Goal: Contribute content: Add original content to the website for others to see

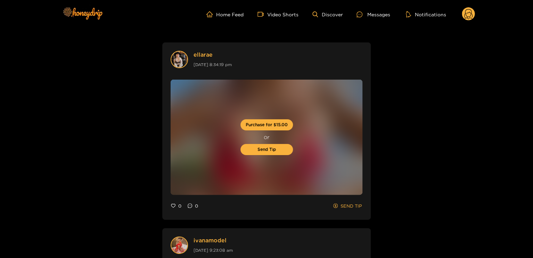
click at [464, 15] on icon at bounding box center [468, 15] width 8 height 12
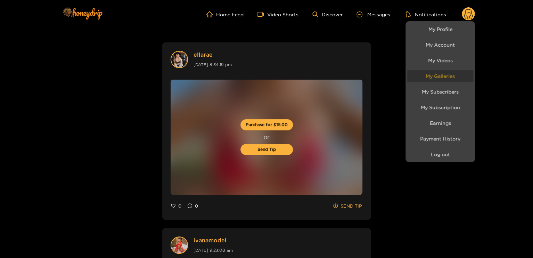
click at [450, 75] on link "My Galleries" at bounding box center [440, 76] width 66 height 12
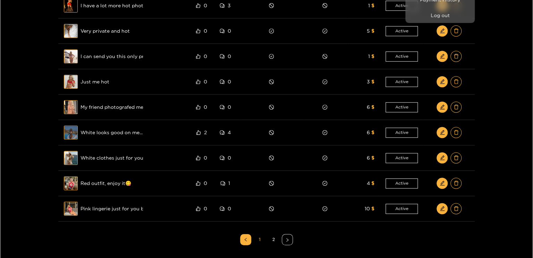
scroll to position [104, 0]
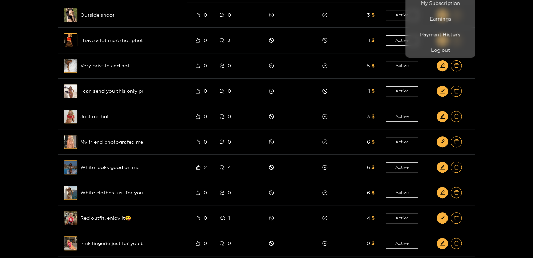
click at [441, 91] on div at bounding box center [266, 129] width 533 height 258
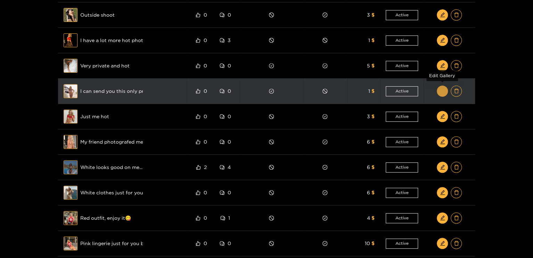
click at [440, 89] on icon "edit" at bounding box center [442, 90] width 5 height 5
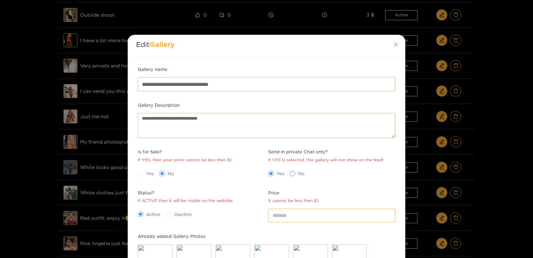
click at [294, 173] on span at bounding box center [293, 174] width 6 height 6
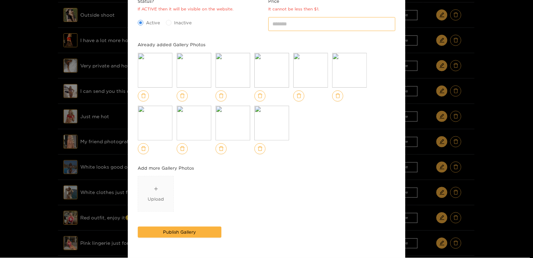
scroll to position [220, 0]
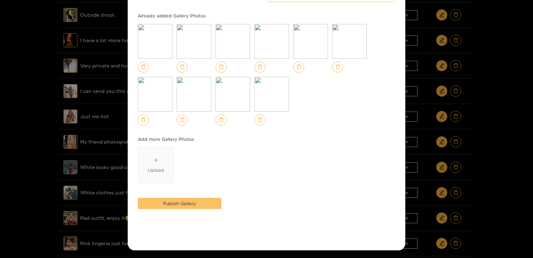
click at [182, 202] on span "Publish Gallery" at bounding box center [179, 203] width 33 height 7
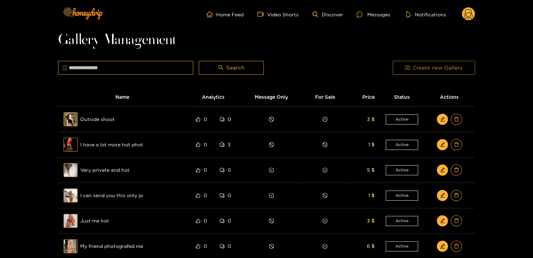
click at [429, 63] on button "Create new Gallery" at bounding box center [433, 68] width 82 height 14
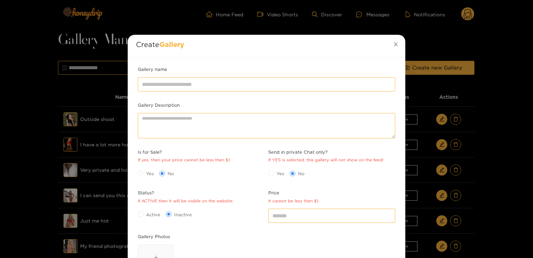
click at [395, 41] on span "Close" at bounding box center [395, 44] width 19 height 19
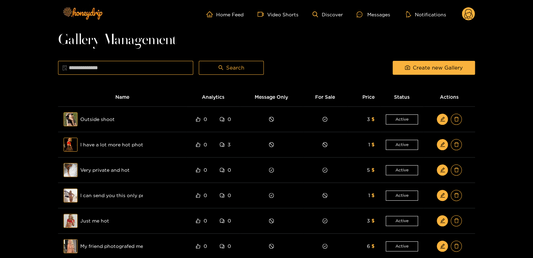
click at [465, 13] on icon at bounding box center [468, 15] width 8 height 12
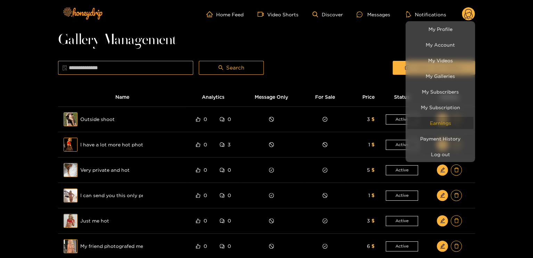
click at [438, 123] on link "Earnings" at bounding box center [440, 123] width 66 height 12
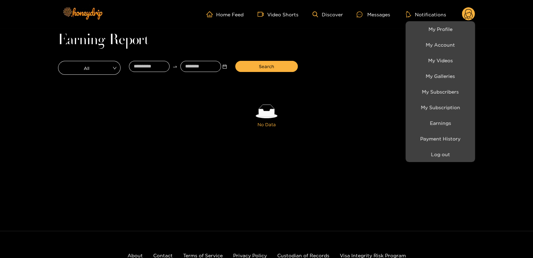
click at [468, 14] on div at bounding box center [266, 129] width 533 height 258
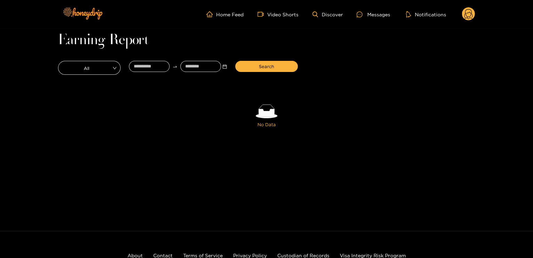
click at [470, 15] on circle at bounding box center [468, 13] width 13 height 13
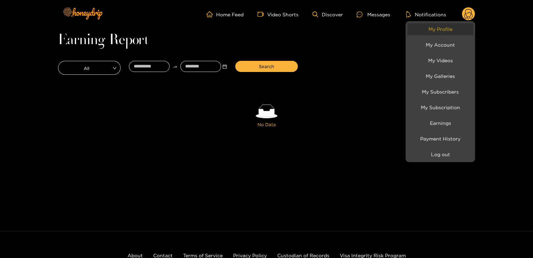
click at [446, 27] on link "My Profile" at bounding box center [440, 29] width 66 height 12
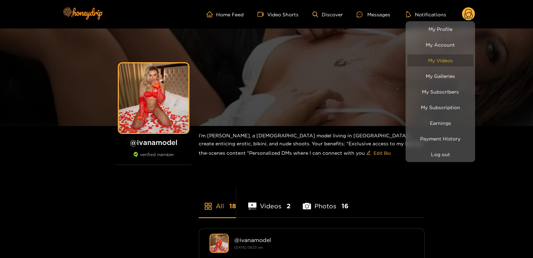
click at [453, 59] on link "My Videos" at bounding box center [440, 60] width 66 height 12
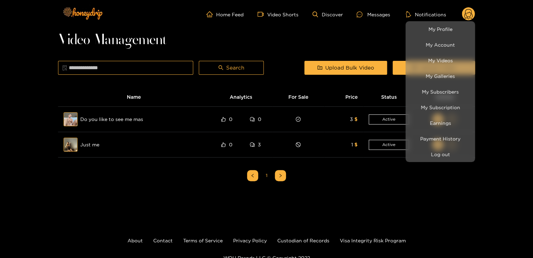
click at [473, 9] on div at bounding box center [266, 129] width 533 height 258
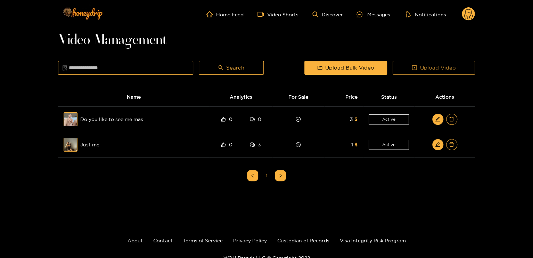
click at [428, 66] on span "Upload Video" at bounding box center [438, 68] width 36 height 8
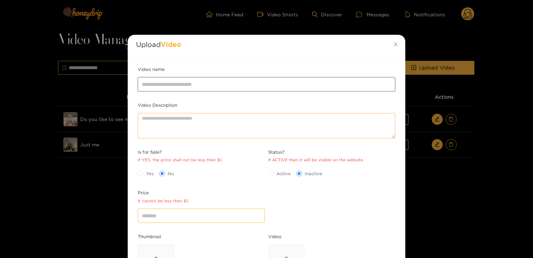
click at [206, 84] on input "Video name" at bounding box center [267, 84] width 258 height 14
type input "**********"
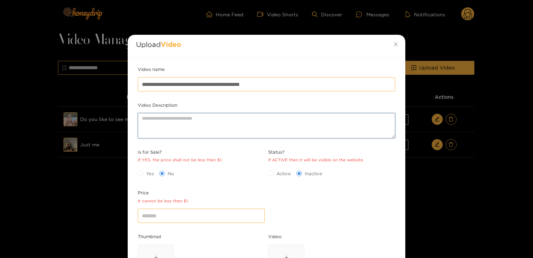
click at [177, 131] on textarea "Video Description" at bounding box center [267, 125] width 258 height 25
paste textarea "**********"
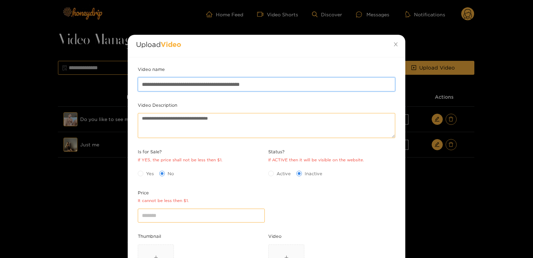
drag, startPoint x: 280, startPoint y: 83, endPoint x: 0, endPoint y: 93, distance: 279.7
click at [0, 93] on div "**********" at bounding box center [266, 129] width 533 height 258
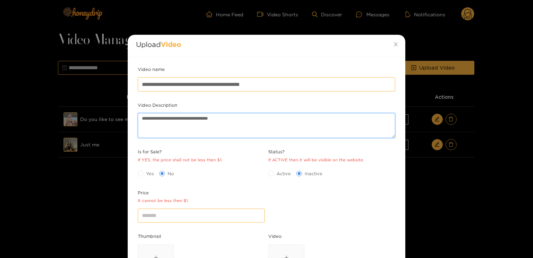
drag, startPoint x: 267, startPoint y: 120, endPoint x: 8, endPoint y: 105, distance: 259.5
click at [9, 104] on div "**********" at bounding box center [266, 129] width 533 height 258
paste textarea "*********"
type textarea "**********"
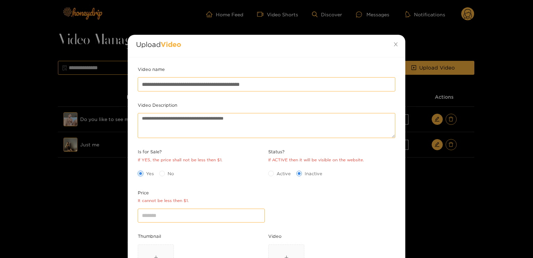
scroll to position [69, 0]
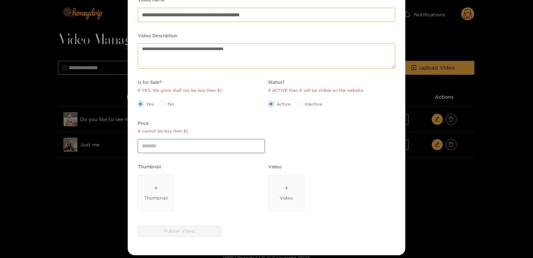
click at [258, 142] on input "*" at bounding box center [201, 146] width 127 height 14
type input "*"
click at [258, 142] on input "*" at bounding box center [201, 146] width 127 height 14
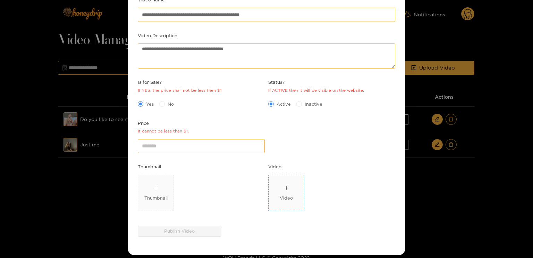
click at [274, 190] on span "Video" at bounding box center [286, 192] width 35 height 35
click at [166, 185] on div "Thumbnail" at bounding box center [155, 192] width 23 height 17
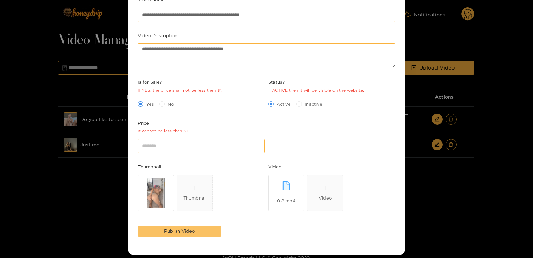
click at [208, 236] on button "Publish Video" at bounding box center [180, 230] width 84 height 11
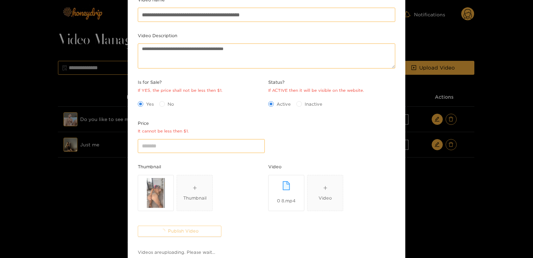
scroll to position [98, 0]
